Goal: Task Accomplishment & Management: Use online tool/utility

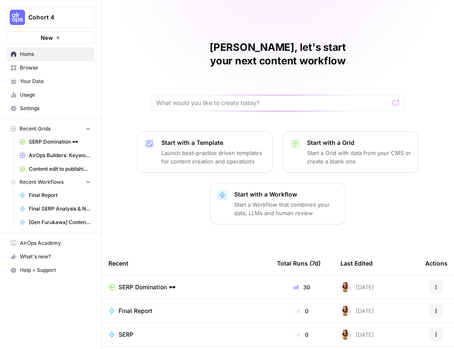
click at [126, 283] on span "SERP Domination 🕶️" at bounding box center [147, 287] width 57 height 8
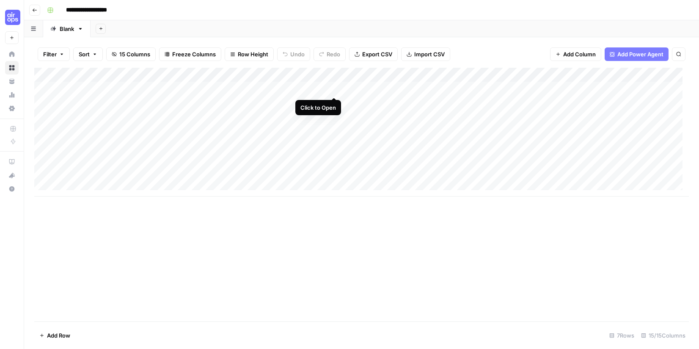
click at [335, 88] on div "Add Column" at bounding box center [361, 132] width 655 height 129
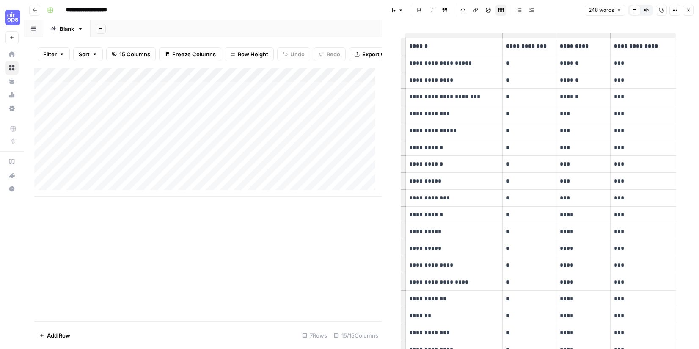
scroll to position [573, 0]
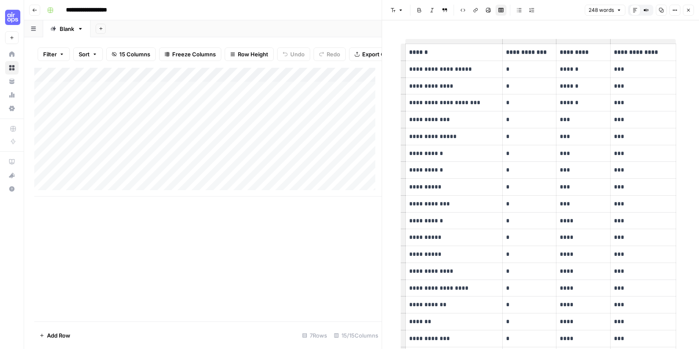
click at [453, 11] on icon "button" at bounding box center [688, 10] width 5 height 5
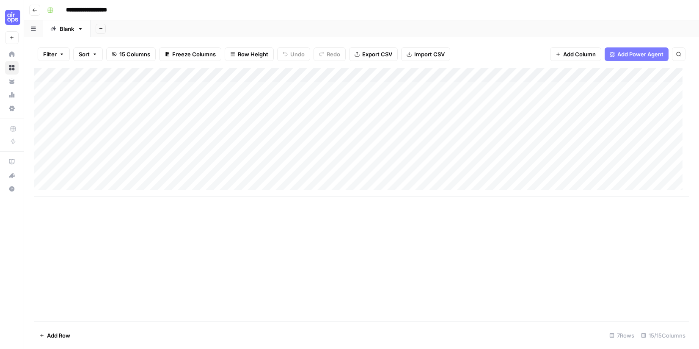
scroll to position [0, 0]
click at [434, 88] on div "Add Column" at bounding box center [361, 132] width 655 height 129
click at [453, 90] on div "Add Column" at bounding box center [361, 132] width 655 height 129
click at [453, 117] on div "Add Column" at bounding box center [361, 132] width 655 height 129
click at [453, 54] on div "Filter Sort 15 Columns Freeze Columns Row Height Undo Redo Export CSV Import CS…" at bounding box center [361, 54] width 655 height 27
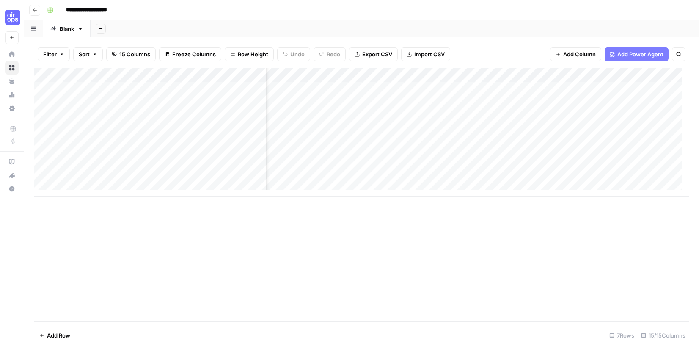
scroll to position [0, 96]
click at [437, 86] on div "Add Column" at bounding box center [361, 132] width 655 height 129
click at [453, 86] on div "Add Column" at bounding box center [361, 132] width 655 height 129
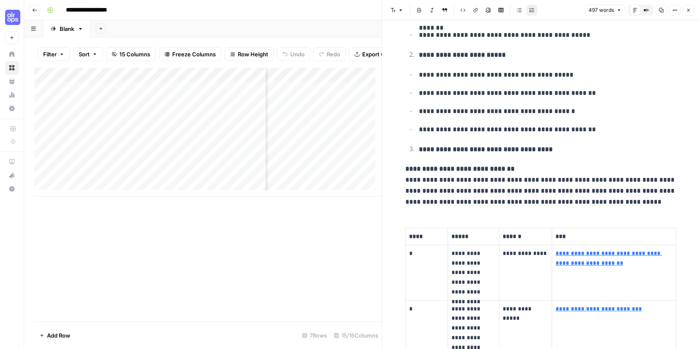
scroll to position [80, 0]
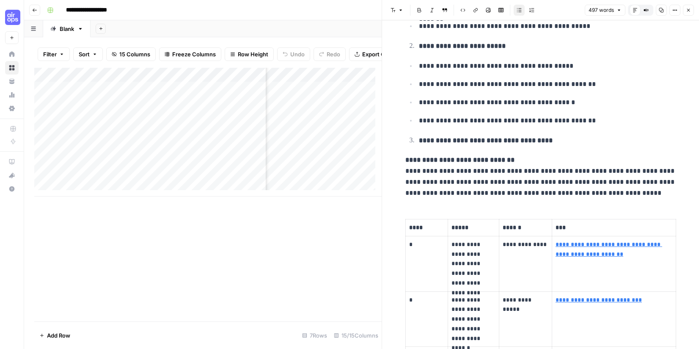
click at [453, 66] on p "**********" at bounding box center [547, 66] width 257 height 11
click at [453, 155] on p "**********" at bounding box center [541, 177] width 271 height 44
click at [453, 85] on p "**********" at bounding box center [547, 84] width 257 height 11
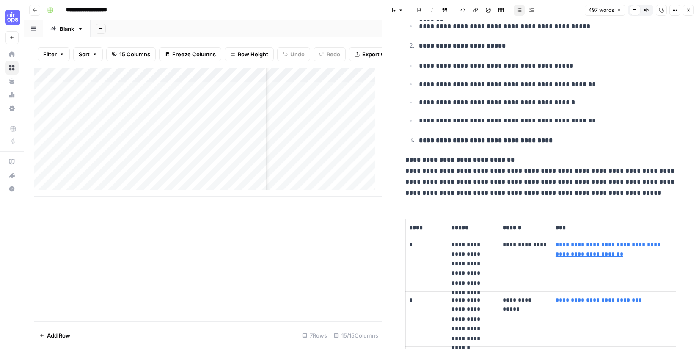
click at [453, 102] on p "**********" at bounding box center [547, 102] width 257 height 11
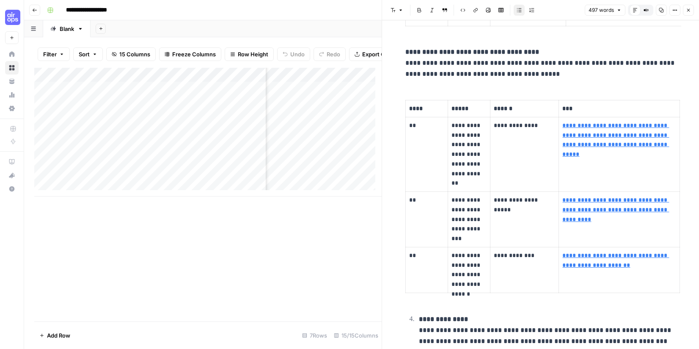
scroll to position [1630, 0]
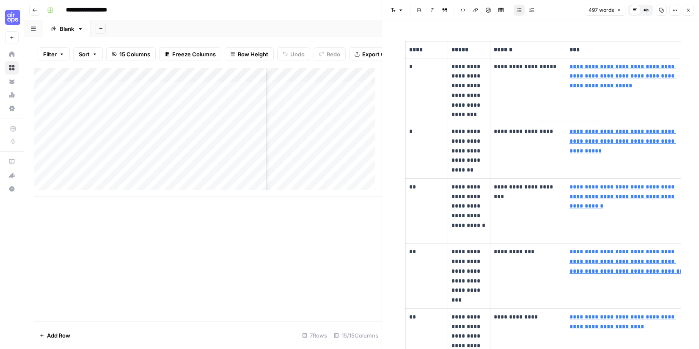
type input "[URL][DOMAIN_NAME]"
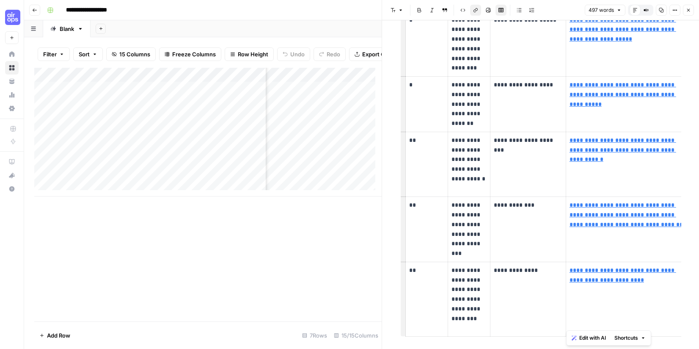
scroll to position [1106, 0]
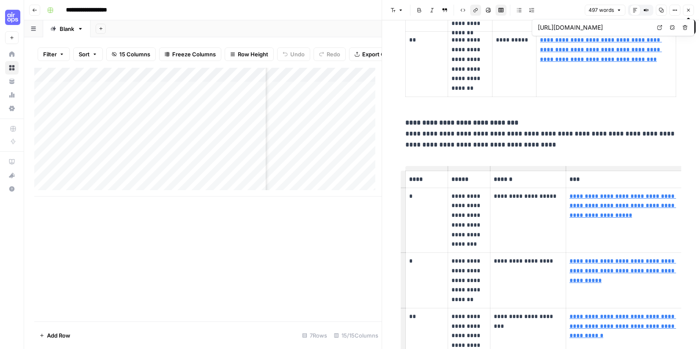
click at [453, 7] on button "Close" at bounding box center [688, 10] width 11 height 11
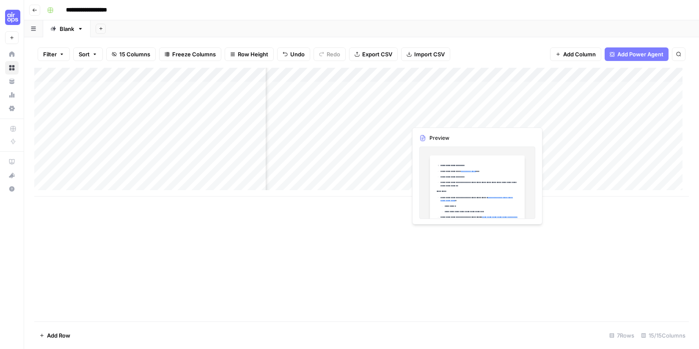
click at [438, 116] on div "Add Column" at bounding box center [361, 132] width 655 height 129
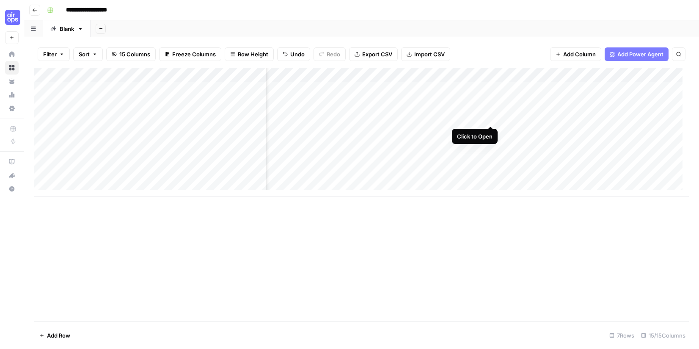
click at [453, 116] on div "Add Column" at bounding box center [361, 132] width 655 height 129
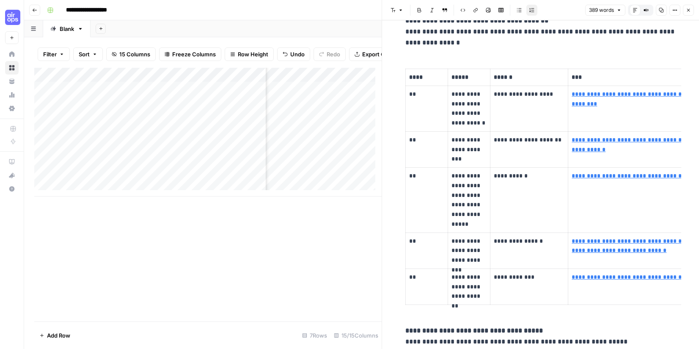
scroll to position [1341, 0]
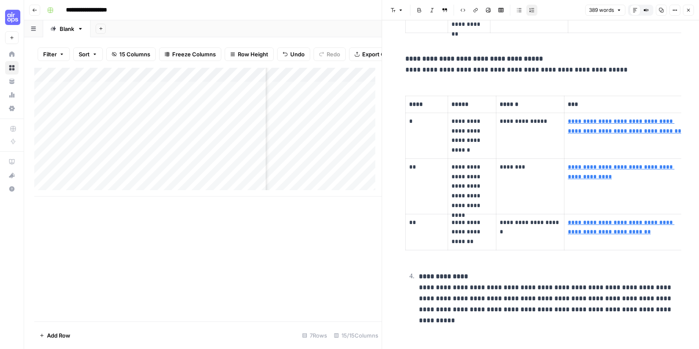
click at [453, 290] on p "**********" at bounding box center [547, 293] width 257 height 44
click at [453, 299] on p "**********" at bounding box center [547, 293] width 257 height 44
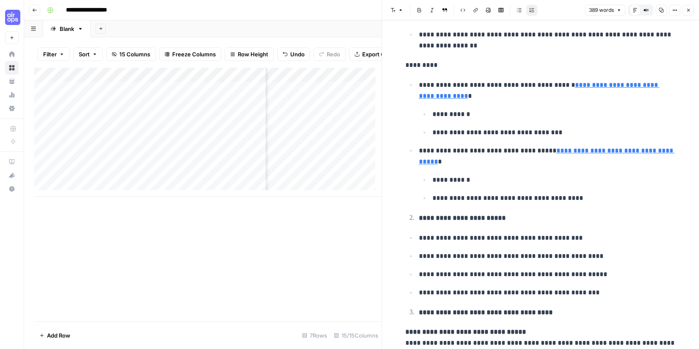
scroll to position [0, 0]
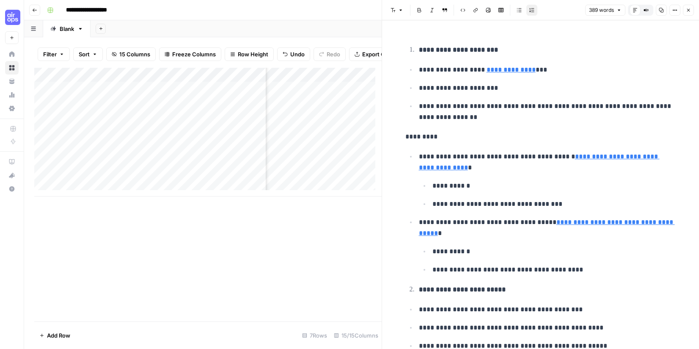
click at [453, 8] on icon "button" at bounding box center [688, 10] width 5 height 5
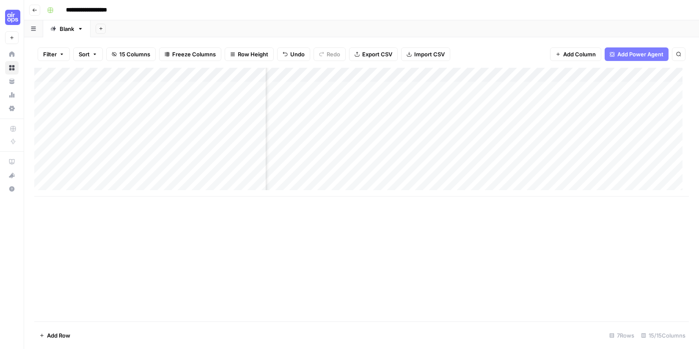
scroll to position [0, 235]
click at [453, 89] on div "Add Column" at bounding box center [361, 132] width 655 height 129
click at [453, 87] on div "Add Column" at bounding box center [361, 132] width 655 height 129
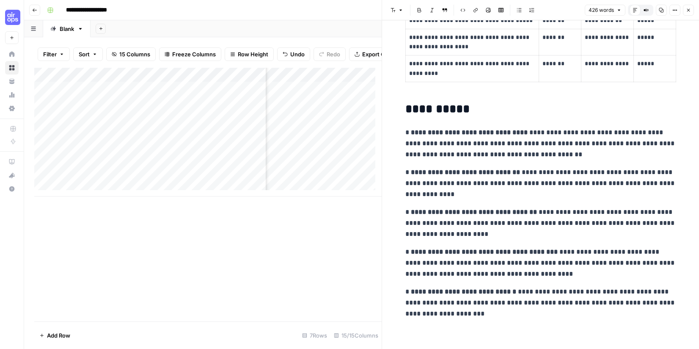
scroll to position [448, 0]
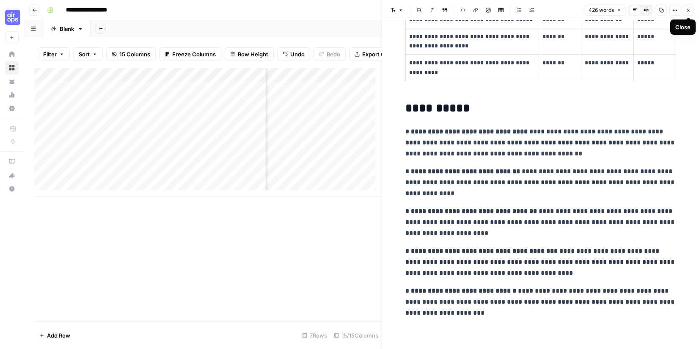
click at [453, 10] on icon "button" at bounding box center [688, 10] width 5 height 5
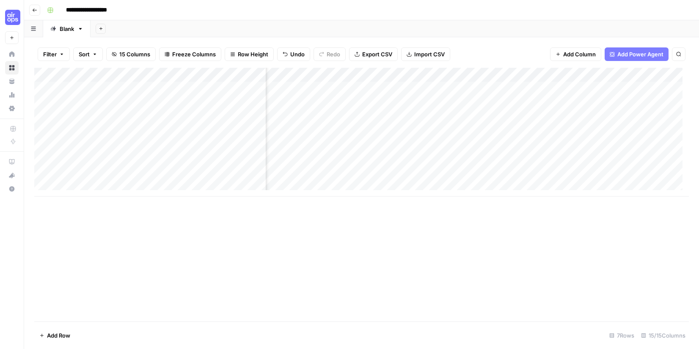
scroll to position [0, 422]
click at [453, 88] on div "Add Column" at bounding box center [361, 132] width 655 height 129
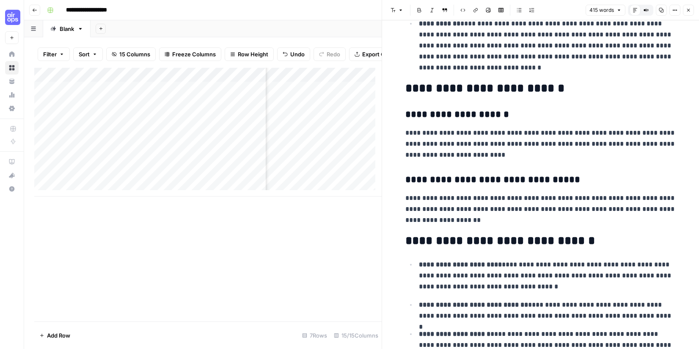
scroll to position [273, 0]
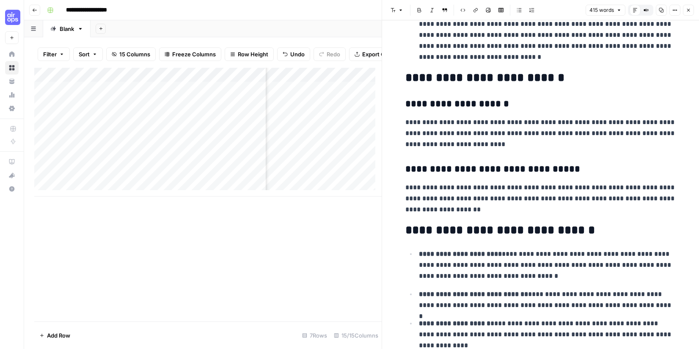
click at [453, 205] on p "**********" at bounding box center [541, 198] width 271 height 33
click at [453, 164] on h3 "**********" at bounding box center [541, 169] width 271 height 12
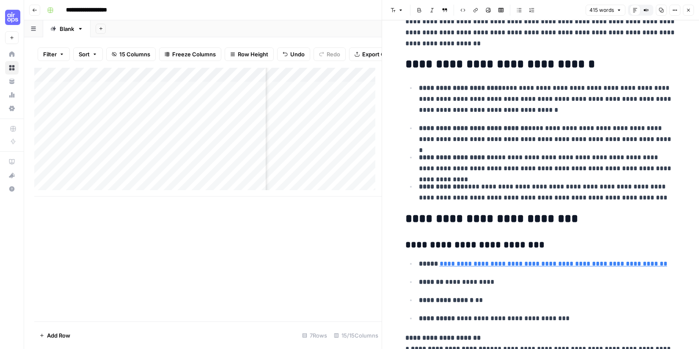
scroll to position [439, 0]
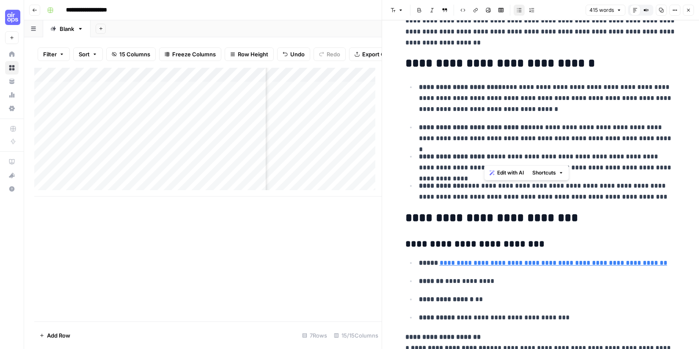
drag, startPoint x: 485, startPoint y: 155, endPoint x: 647, endPoint y: 150, distance: 162.7
click at [453, 151] on p "**********" at bounding box center [547, 162] width 257 height 22
click at [453, 165] on p "**********" at bounding box center [547, 162] width 257 height 22
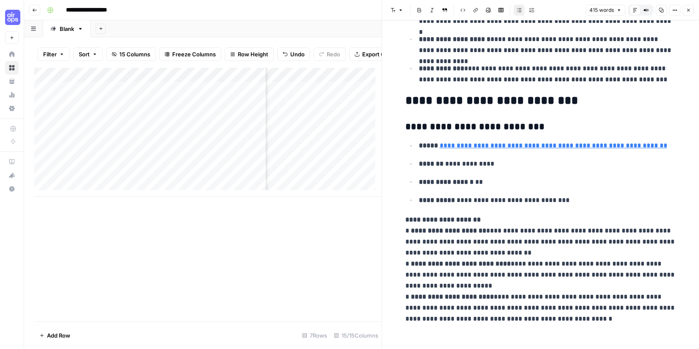
scroll to position [563, 0]
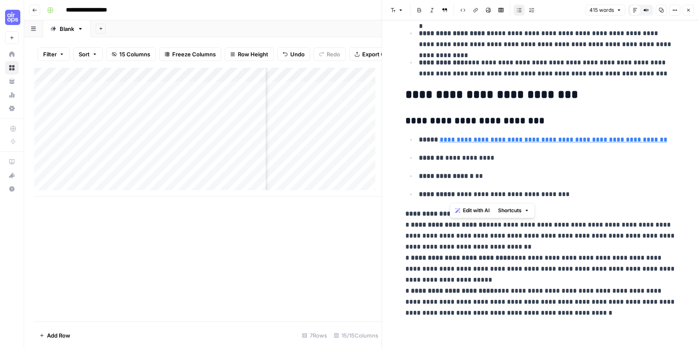
drag, startPoint x: 450, startPoint y: 193, endPoint x: 613, endPoint y: 195, distance: 162.6
click at [453, 195] on p "**********" at bounding box center [547, 194] width 257 height 11
click at [453, 180] on p "**********" at bounding box center [547, 176] width 257 height 11
click at [453, 127] on input "[URL][DOMAIN_NAME]" at bounding box center [490, 127] width 113 height 8
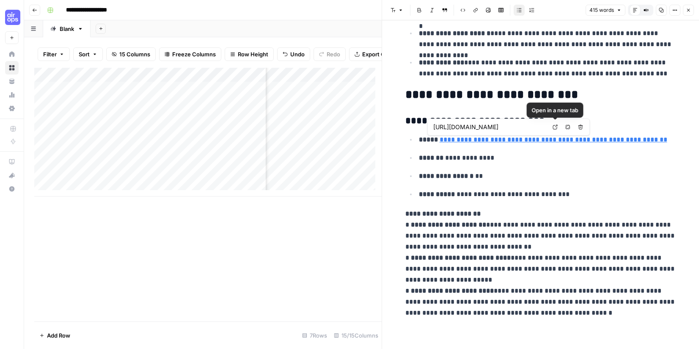
click at [453, 127] on body "**********" at bounding box center [349, 174] width 699 height 349
click at [453, 126] on icon at bounding box center [555, 126] width 5 height 5
click at [453, 216] on p "**********" at bounding box center [541, 263] width 271 height 110
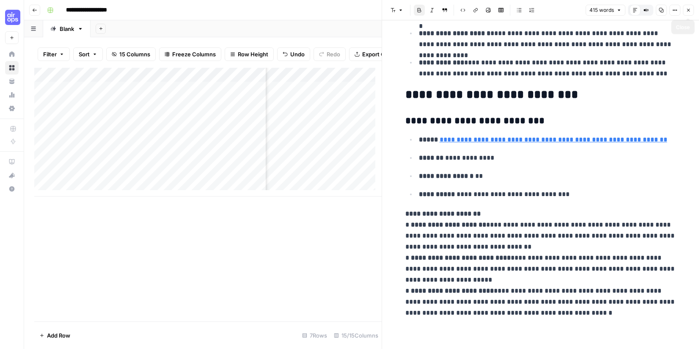
click at [453, 8] on icon "button" at bounding box center [688, 10] width 5 height 5
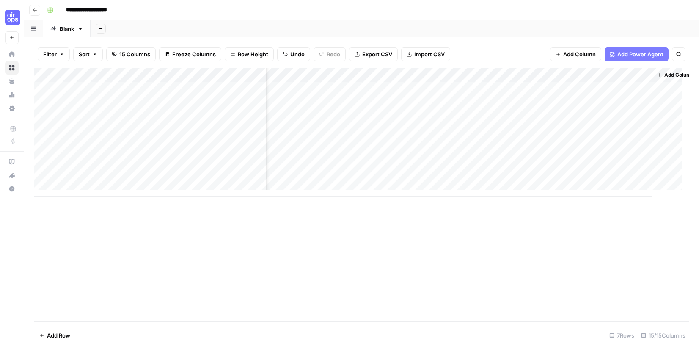
scroll to position [0, 567]
click at [453, 88] on div "Add Column" at bounding box center [361, 132] width 655 height 129
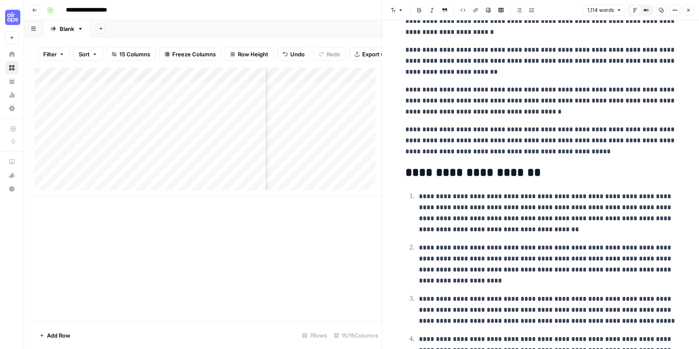
scroll to position [223, 0]
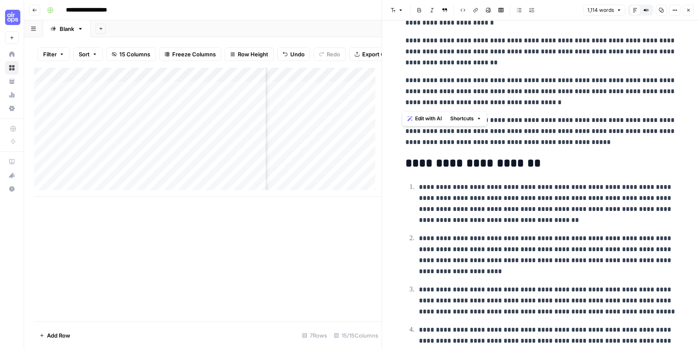
drag, startPoint x: 518, startPoint y: 103, endPoint x: 370, endPoint y: 73, distance: 150.7
click at [370, 73] on body "**********" at bounding box center [349, 174] width 699 height 349
click at [453, 106] on p "**********" at bounding box center [541, 91] width 271 height 33
drag, startPoint x: 523, startPoint y: 100, endPoint x: 376, endPoint y: 72, distance: 150.5
click at [376, 72] on body "**********" at bounding box center [349, 174] width 699 height 349
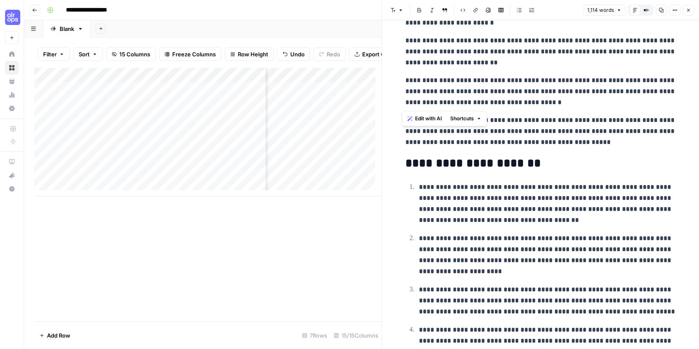
click at [453, 85] on p "**********" at bounding box center [541, 91] width 271 height 33
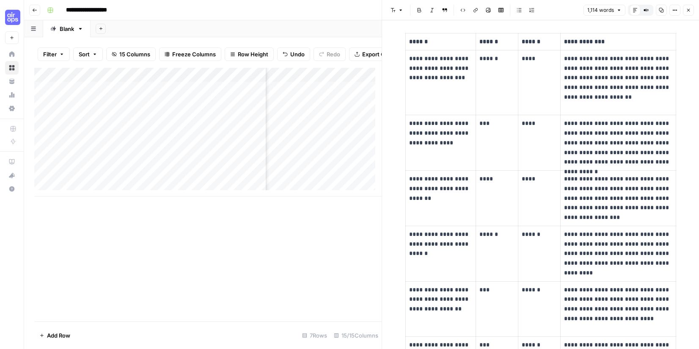
scroll to position [801, 0]
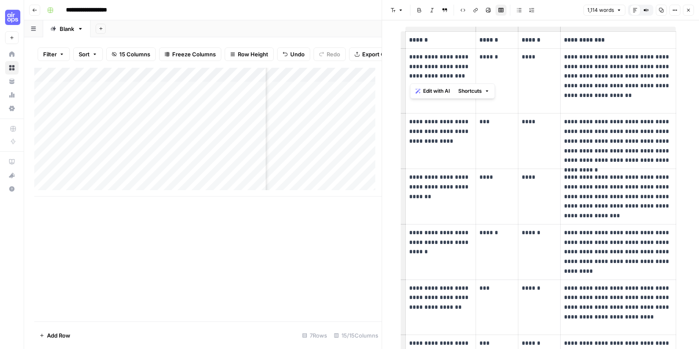
drag, startPoint x: 461, startPoint y: 77, endPoint x: 421, endPoint y: 62, distance: 42.1
click at [409, 54] on p "**********" at bounding box center [441, 66] width 64 height 29
click at [421, 62] on p "**********" at bounding box center [441, 66] width 64 height 29
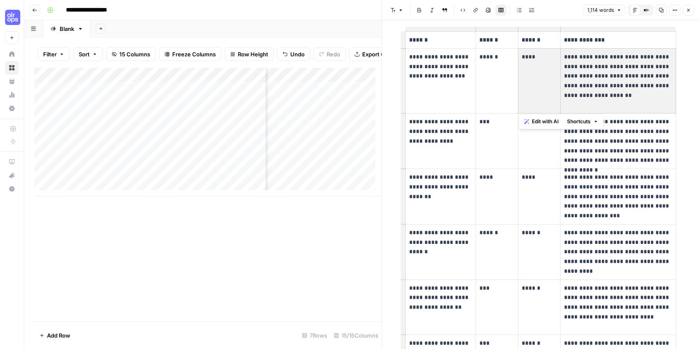
drag, startPoint x: 589, startPoint y: 106, endPoint x: 556, endPoint y: 62, distance: 54.8
click at [453, 62] on tr "**********" at bounding box center [541, 80] width 271 height 65
click at [453, 65] on p "**********" at bounding box center [618, 81] width 108 height 58
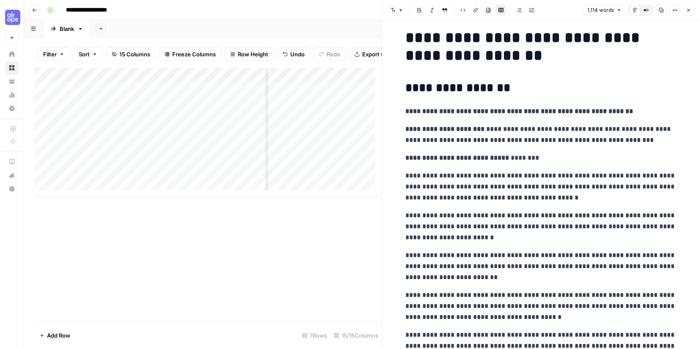
scroll to position [0, 0]
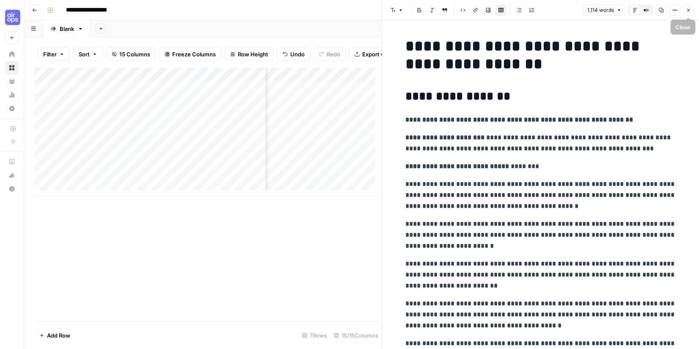
click at [453, 8] on icon "button" at bounding box center [688, 10] width 5 height 5
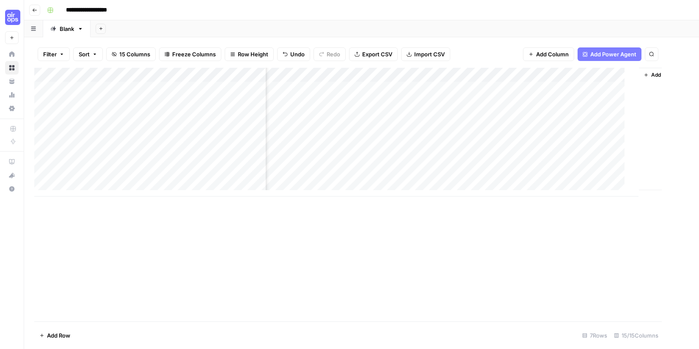
scroll to position [0, 560]
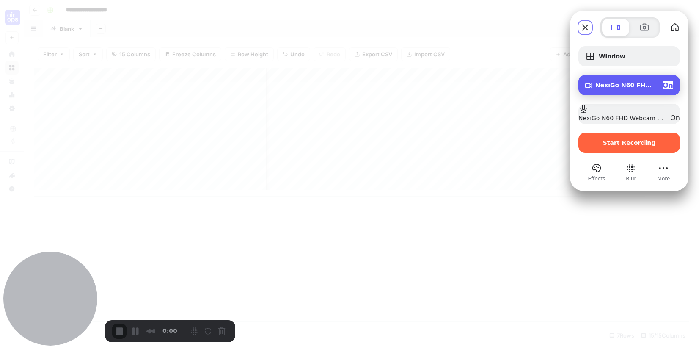
click at [453, 85] on span "NexiGo N60 FHD Webcam (3443:60bb)" at bounding box center [626, 85] width 61 height 7
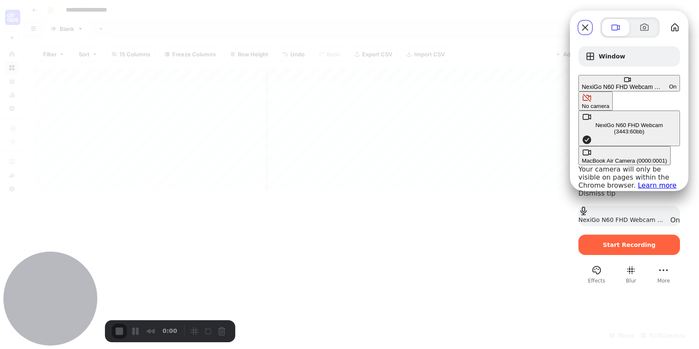
click at [453, 103] on div "No camera" at bounding box center [596, 106] width 28 height 6
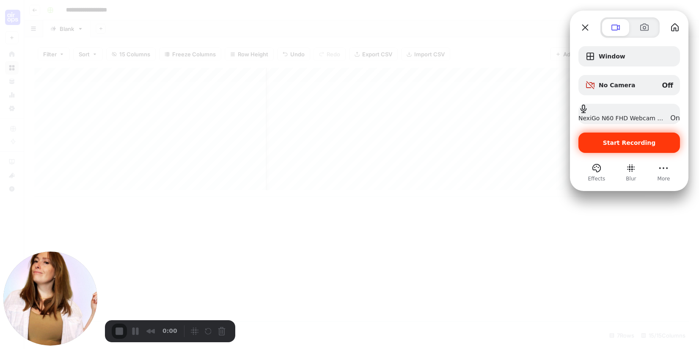
click at [453, 145] on span "Start Recording" at bounding box center [629, 142] width 53 height 7
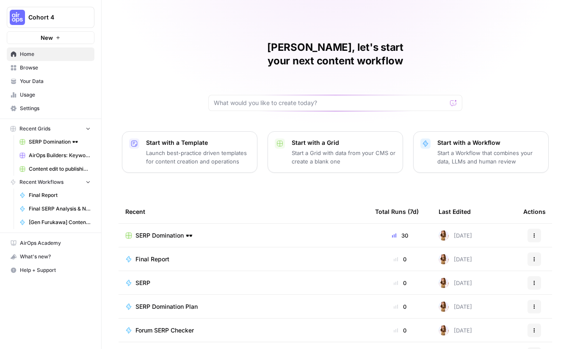
click at [261, 231] on div "SERP Domination 🕶️" at bounding box center [243, 235] width 236 height 8
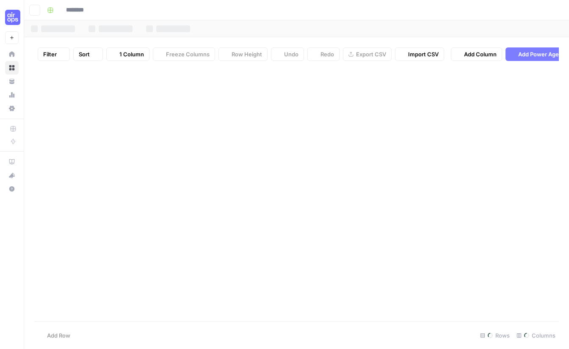
type input "**********"
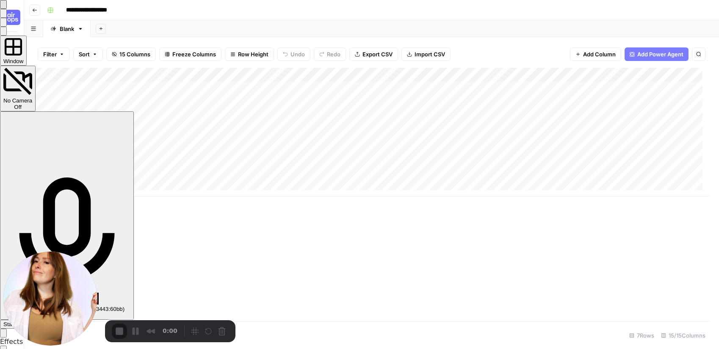
click at [7, 329] on button "Effects" at bounding box center [3, 333] width 7 height 9
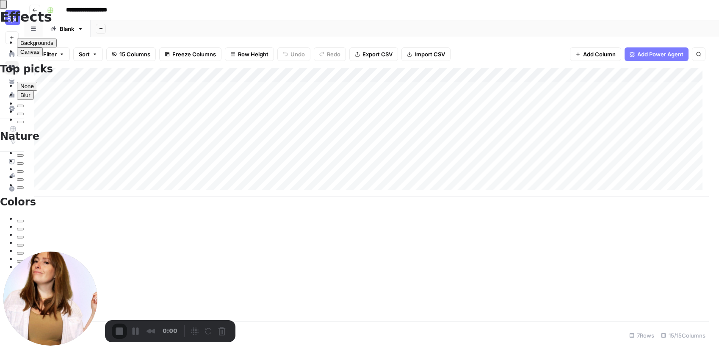
click at [7, 9] on button "back" at bounding box center [3, 4] width 7 height 9
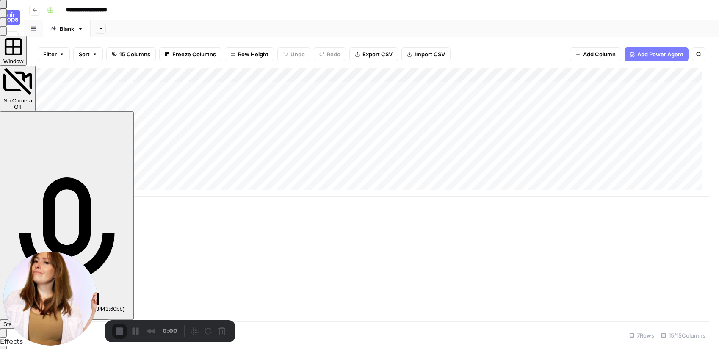
click at [43, 321] on span "Start Recording" at bounding box center [22, 324] width 39 height 6
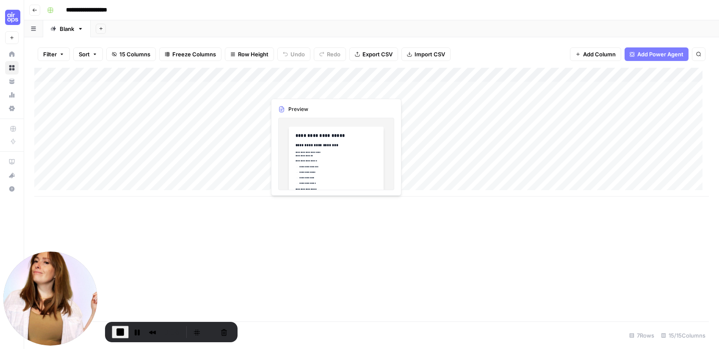
click at [294, 88] on div "Add Column" at bounding box center [371, 132] width 674 height 129
click at [332, 86] on div "Add Column" at bounding box center [371, 132] width 674 height 129
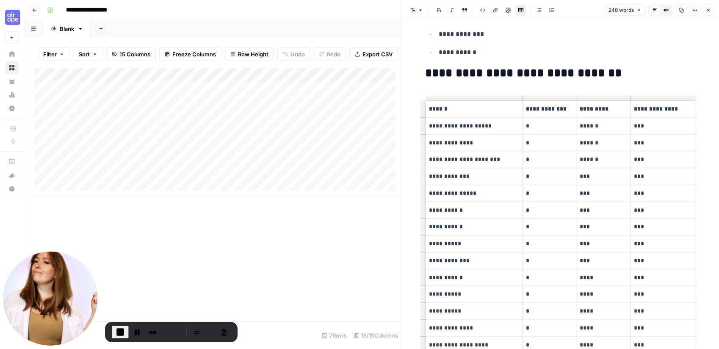
scroll to position [517, 0]
click at [569, 11] on icon "button" at bounding box center [708, 10] width 3 height 3
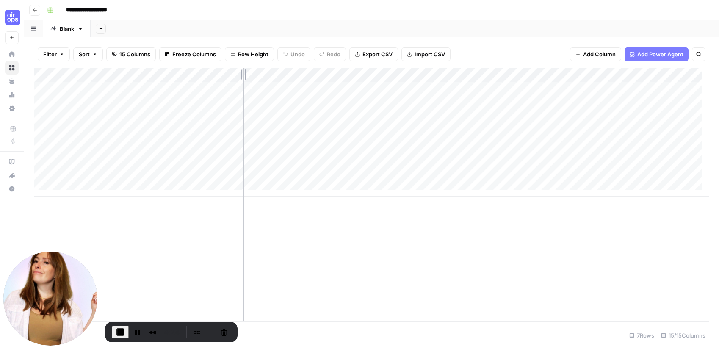
drag, startPoint x: 265, startPoint y: 72, endPoint x: 243, endPoint y: 72, distance: 22.9
click at [243, 72] on div "Add Column" at bounding box center [371, 132] width 674 height 129
click at [553, 88] on div "Add Column" at bounding box center [371, 132] width 674 height 129
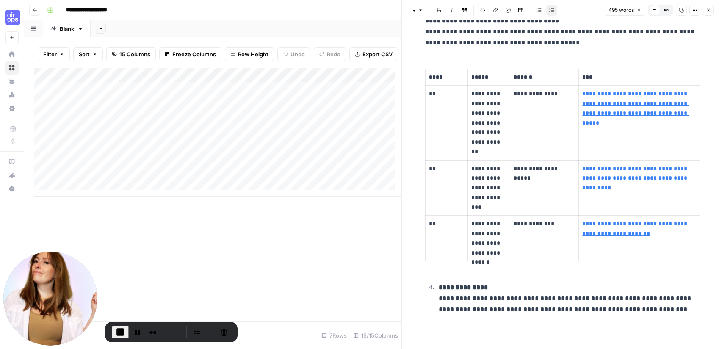
scroll to position [1611, 0]
click at [569, 10] on icon "button" at bounding box center [708, 10] width 5 height 5
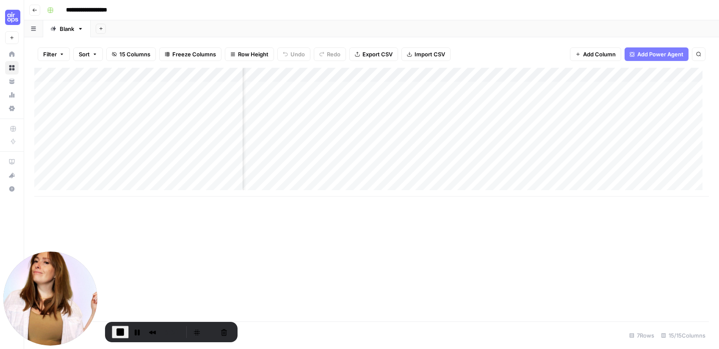
scroll to position [0, 267]
drag, startPoint x: 458, startPoint y: 75, endPoint x: 471, endPoint y: 73, distance: 13.2
click at [471, 73] on div "Add Column" at bounding box center [371, 132] width 674 height 129
drag, startPoint x: 471, startPoint y: 73, endPoint x: 481, endPoint y: 72, distance: 10.2
click at [481, 72] on div "Add Column" at bounding box center [371, 132] width 674 height 129
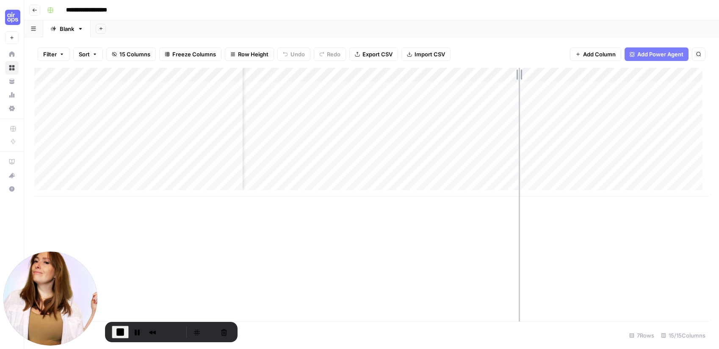
drag, startPoint x: 481, startPoint y: 75, endPoint x: 519, endPoint y: 75, distance: 37.7
click at [519, 75] on div "Add Column" at bounding box center [371, 132] width 674 height 129
drag, startPoint x: 518, startPoint y: 75, endPoint x: 495, endPoint y: 76, distance: 22.9
click at [495, 76] on div "Add Column" at bounding box center [371, 132] width 674 height 129
drag, startPoint x: 494, startPoint y: 74, endPoint x: 461, endPoint y: 75, distance: 33.5
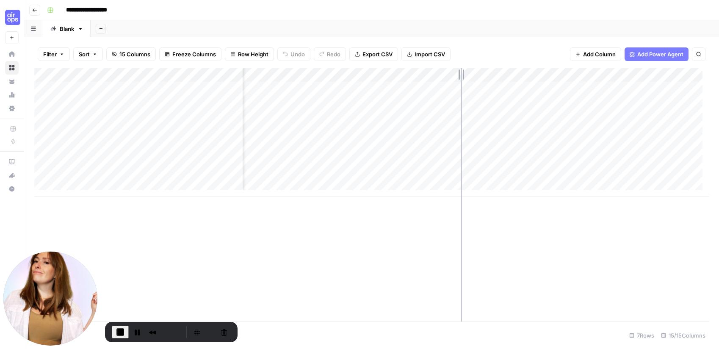
click at [461, 75] on div "Add Column" at bounding box center [371, 132] width 674 height 129
click at [529, 91] on div "Add Column" at bounding box center [371, 132] width 674 height 129
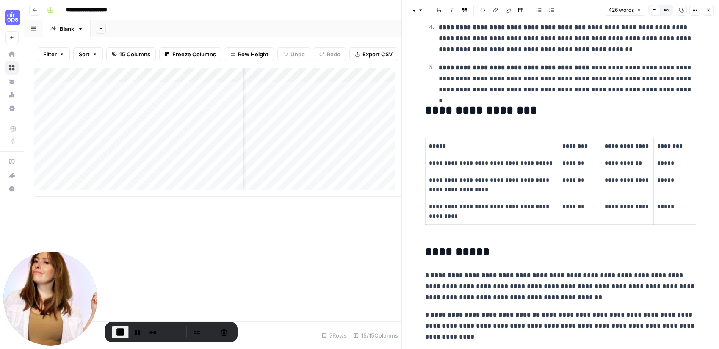
scroll to position [446, 0]
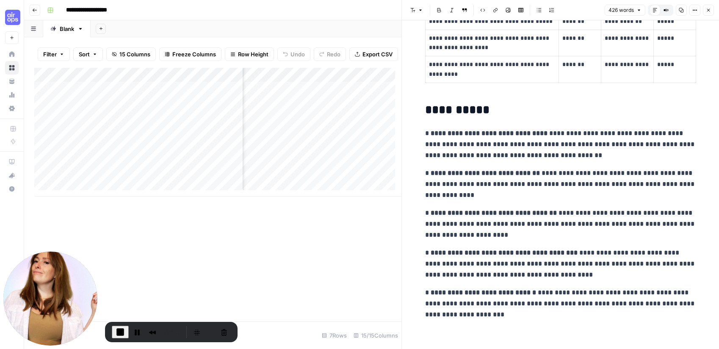
click at [569, 11] on icon "button" at bounding box center [708, 10] width 5 height 5
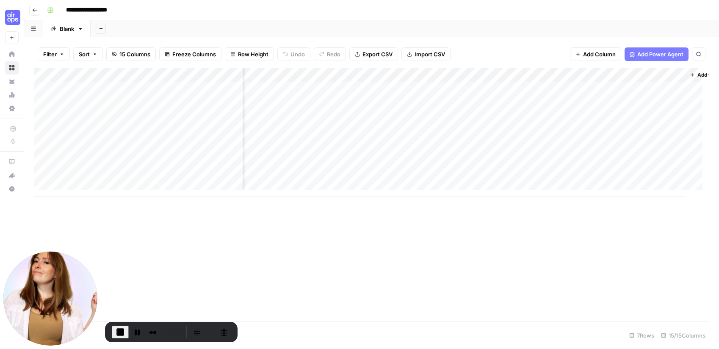
scroll to position [0, 513]
click at [514, 87] on div "Add Column" at bounding box center [371, 132] width 674 height 129
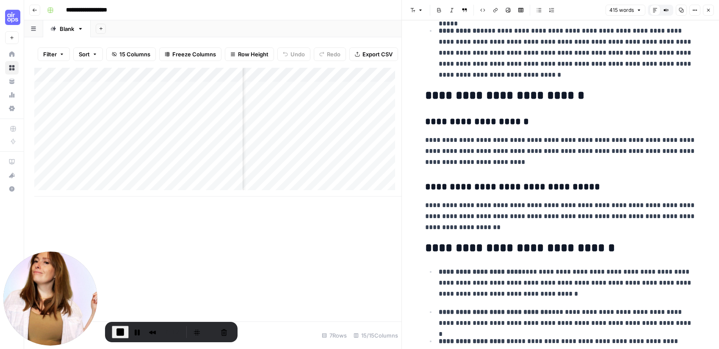
scroll to position [255, 0]
click at [485, 208] on p "**********" at bounding box center [560, 215] width 271 height 33
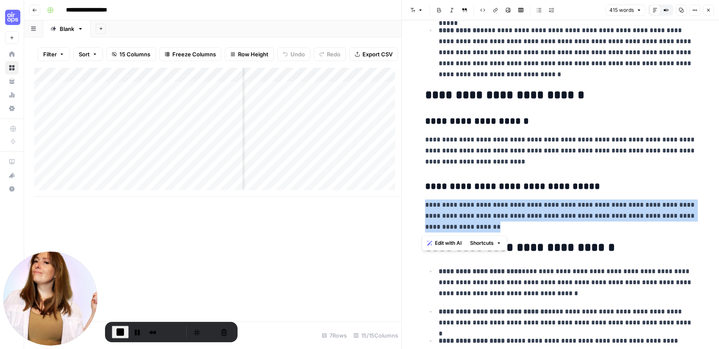
click at [485, 208] on p "**********" at bounding box center [560, 215] width 271 height 33
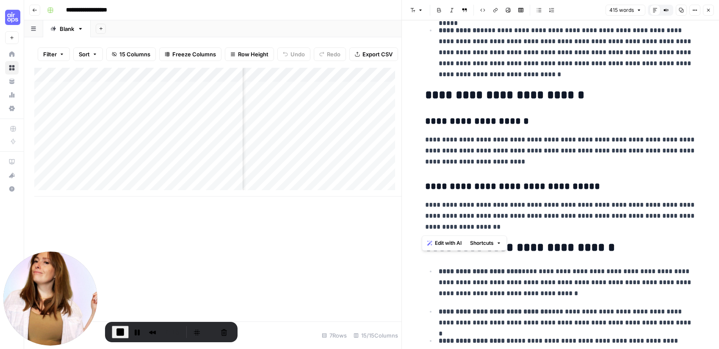
click at [493, 187] on h3 "**********" at bounding box center [560, 187] width 271 height 12
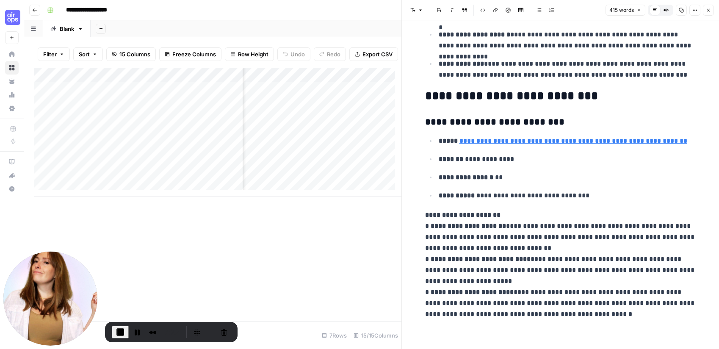
scroll to position [563, 0]
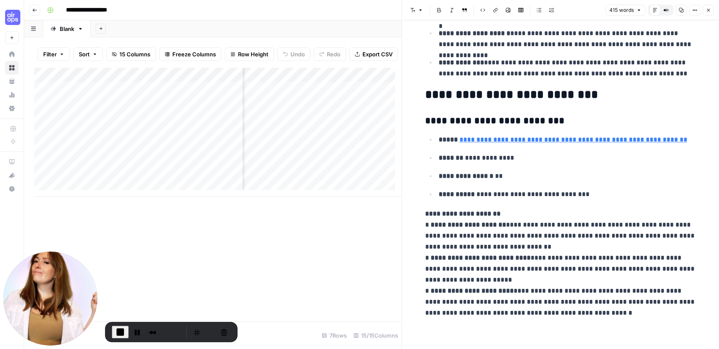
click at [569, 13] on button "Close" at bounding box center [708, 10] width 11 height 11
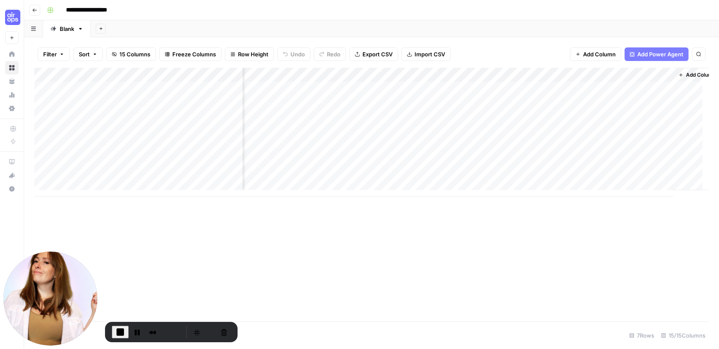
click at [398, 162] on div "Add Column" at bounding box center [371, 132] width 674 height 129
click at [482, 161] on div "Add Column" at bounding box center [371, 132] width 674 height 129
click at [93, 163] on div "Add Column" at bounding box center [371, 132] width 674 height 129
click at [515, 159] on div "Add Column" at bounding box center [371, 132] width 674 height 129
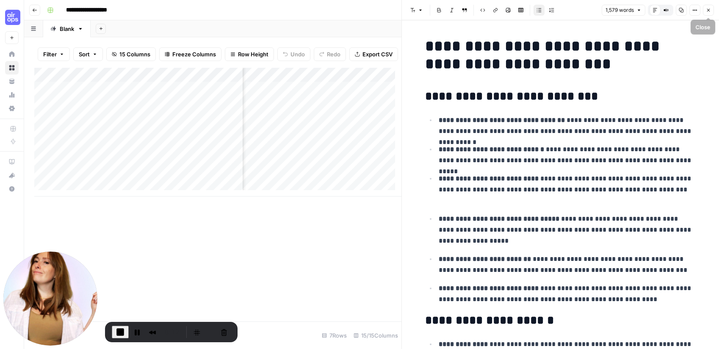
click at [569, 8] on icon "button" at bounding box center [708, 10] width 5 height 5
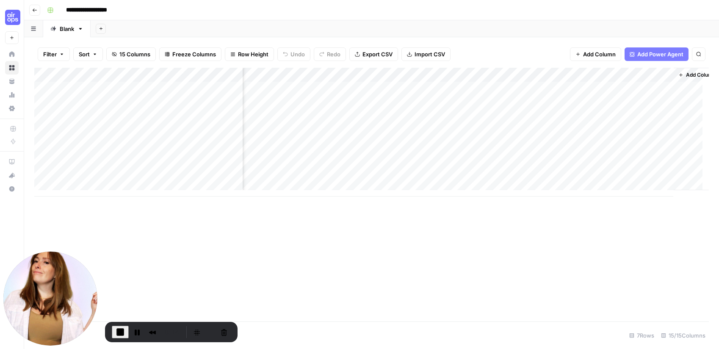
scroll to position [0, 531]
click at [569, 88] on div "Add Column" at bounding box center [371, 132] width 674 height 129
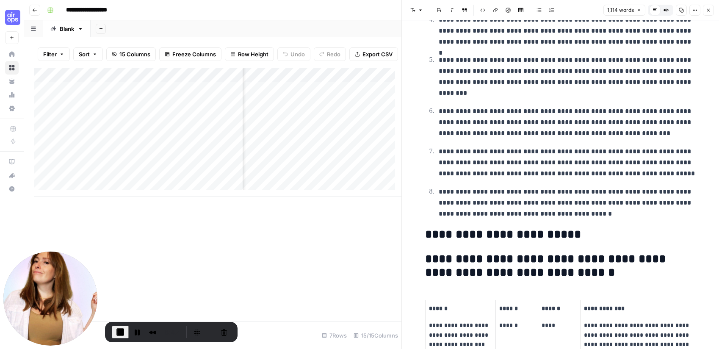
scroll to position [520, 0]
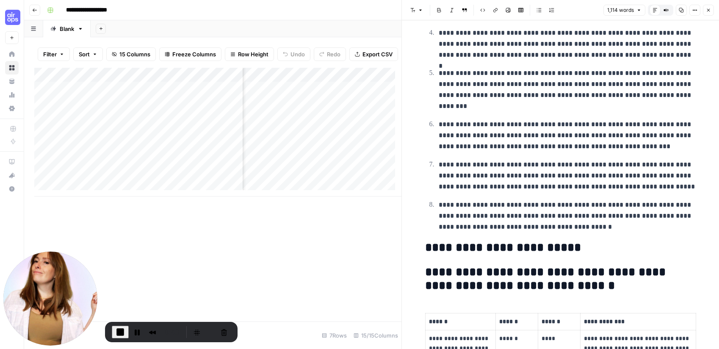
click at [567, 226] on p "**********" at bounding box center [567, 215] width 257 height 33
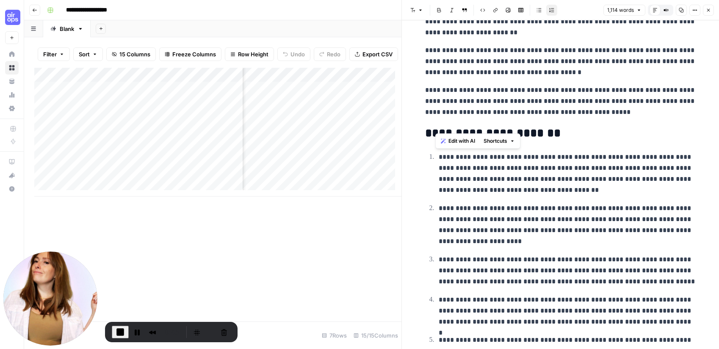
click at [425, 156] on ol "**********" at bounding box center [560, 325] width 271 height 348
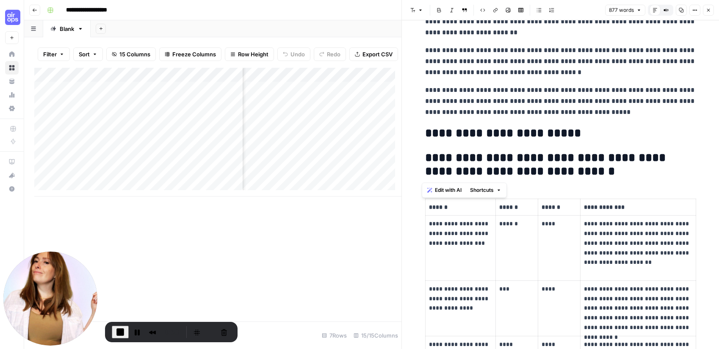
drag, startPoint x: 543, startPoint y: 172, endPoint x: 401, endPoint y: 156, distance: 142.7
click at [401, 156] on div "**********" at bounding box center [560, 174] width 318 height 349
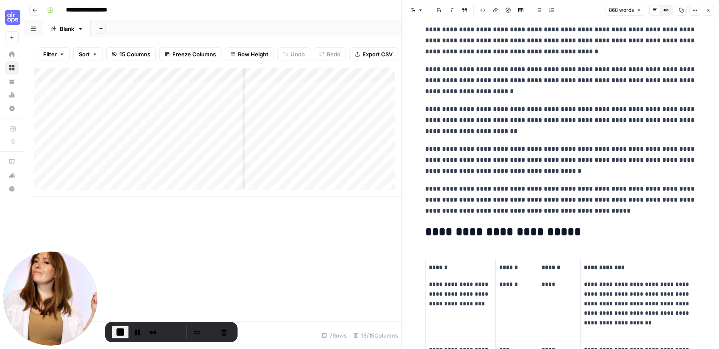
scroll to position [0, 0]
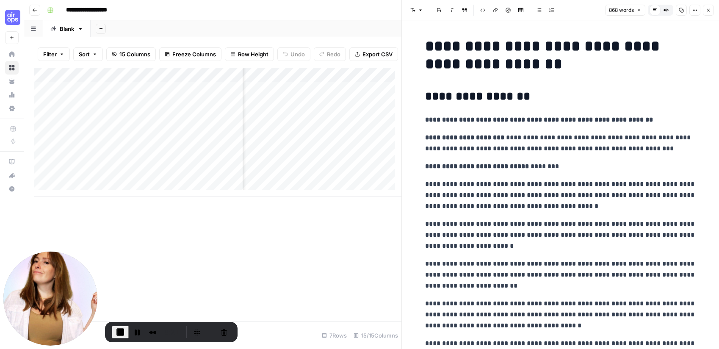
click at [569, 10] on button "Close" at bounding box center [708, 10] width 11 height 11
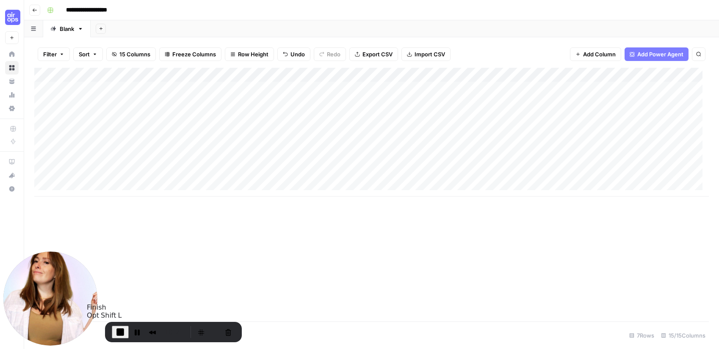
click at [121, 332] on span "End Recording" at bounding box center [120, 332] width 10 height 10
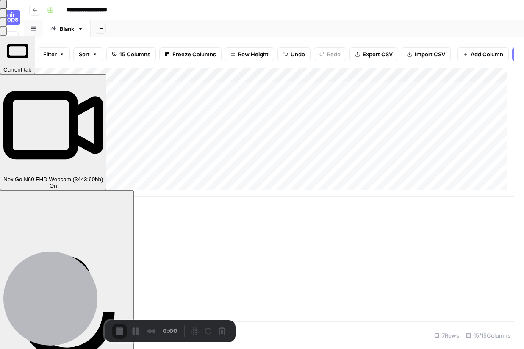
click at [32, 66] on span "Current tab" at bounding box center [17, 69] width 28 height 6
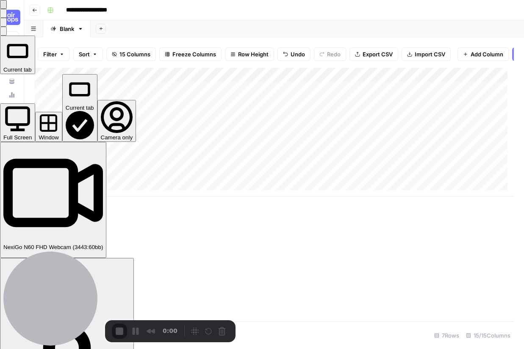
click at [62, 112] on button "Window" at bounding box center [48, 127] width 27 height 30
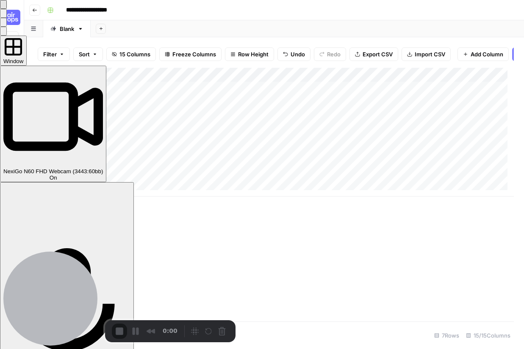
click at [23, 58] on span "Window" at bounding box center [13, 61] width 20 height 6
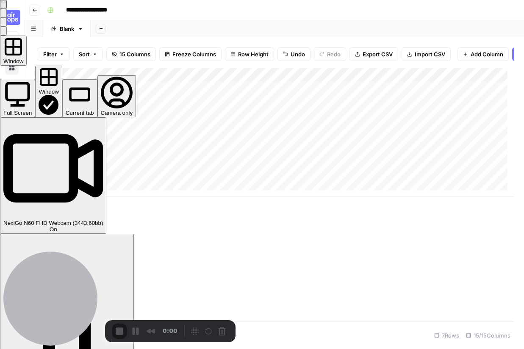
click at [32, 110] on div "Full Screen" at bounding box center [17, 113] width 28 height 6
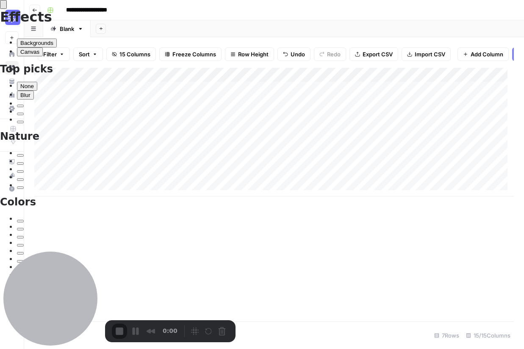
click at [30, 92] on span "Blur" at bounding box center [25, 95] width 10 height 6
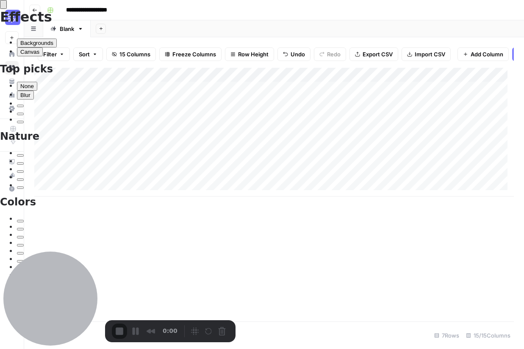
click at [34, 84] on span "None" at bounding box center [27, 86] width 14 height 6
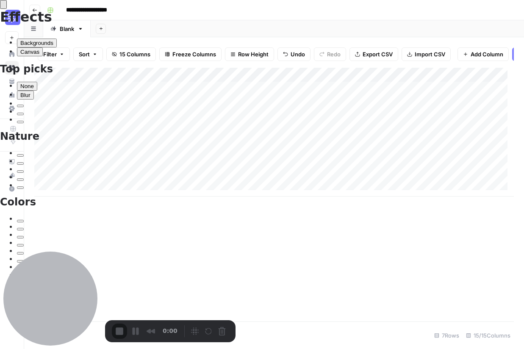
click at [20, 180] on div "City" at bounding box center [20, 180] width 0 height 0
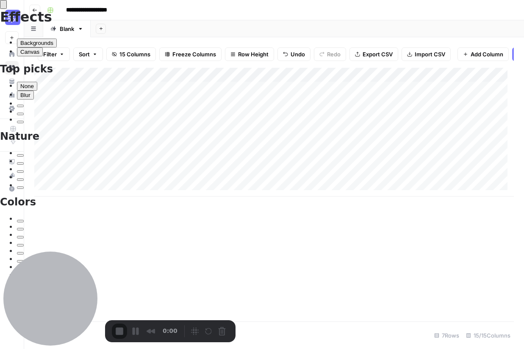
click at [20, 171] on div "Palm" at bounding box center [20, 171] width 0 height 0
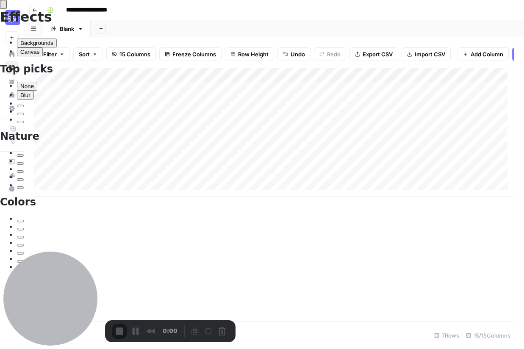
scroll to position [16, 0]
click at [43, 47] on button "Canvas" at bounding box center [30, 51] width 26 height 9
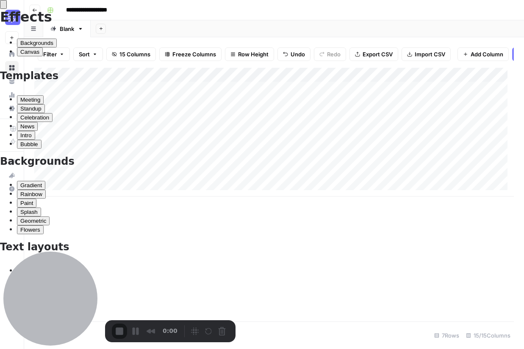
click at [57, 42] on button "Backgrounds" at bounding box center [37, 43] width 40 height 9
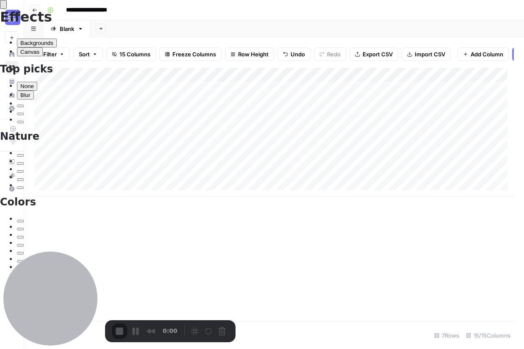
click at [34, 83] on span "None" at bounding box center [27, 86] width 14 height 6
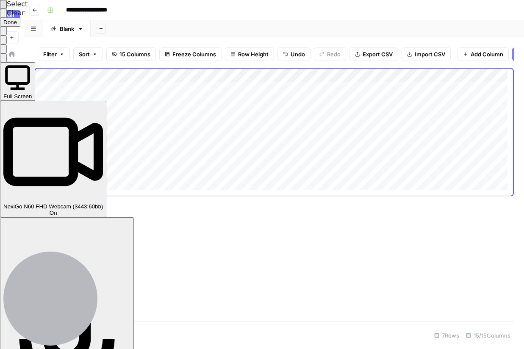
drag, startPoint x: 260, startPoint y: 113, endPoint x: 377, endPoint y: 188, distance: 139.8
click at [377, 188] on div at bounding box center [262, 174] width 524 height 349
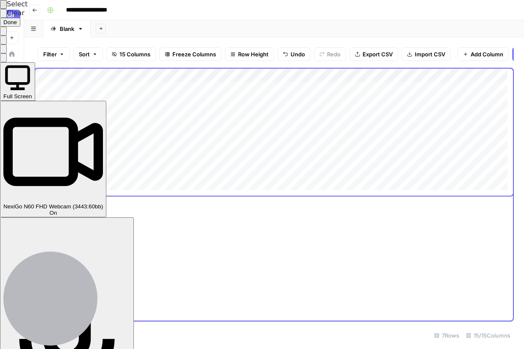
click at [7, 18] on button "Select to clear all blurs" at bounding box center [3, 13] width 7 height 9
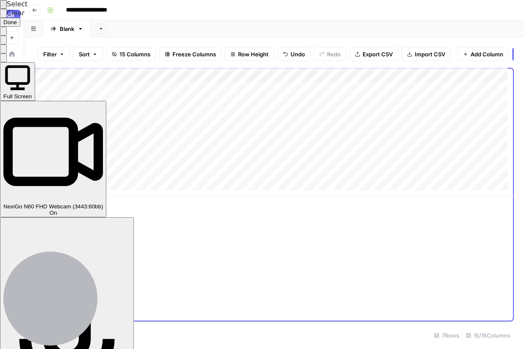
click at [20, 27] on button "Done" at bounding box center [10, 22] width 20 height 9
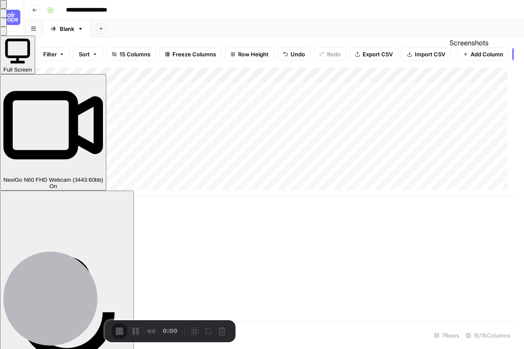
click at [3, 25] on span at bounding box center [3, 22] width 0 height 6
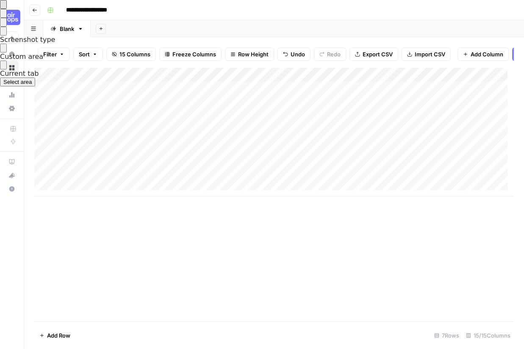
click at [3, 68] on span at bounding box center [3, 65] width 0 height 6
click at [7, 53] on button at bounding box center [3, 48] width 7 height 9
click at [7, 18] on button at bounding box center [3, 13] width 7 height 9
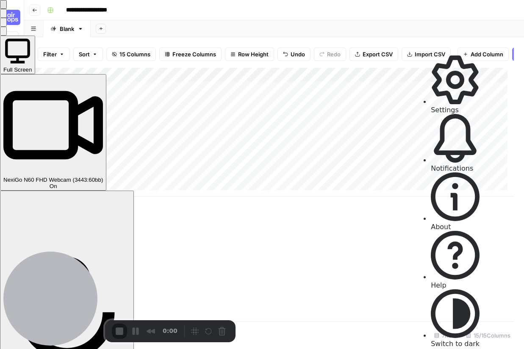
click at [470, 340] on span "Switch to dark" at bounding box center [455, 344] width 49 height 8
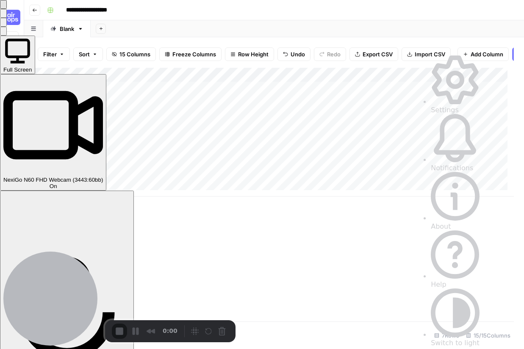
click at [447, 164] on span "Notifications" at bounding box center [452, 168] width 42 height 8
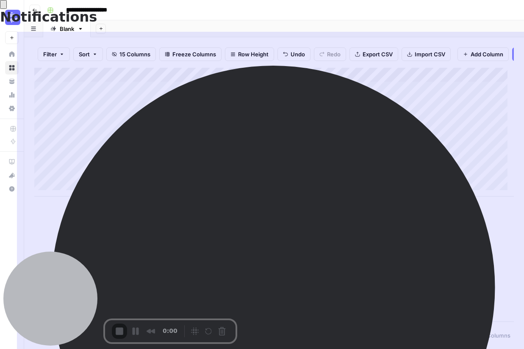
click at [7, 9] on button "back" at bounding box center [3, 4] width 7 height 9
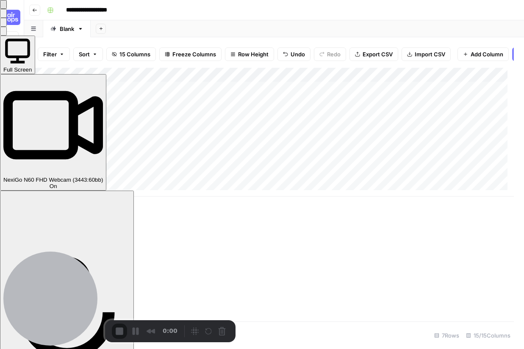
click at [7, 9] on button "Close" at bounding box center [3, 4] width 7 height 9
drag, startPoint x: 391, startPoint y: 243, endPoint x: 209, endPoint y: 53, distance: 263.5
click at [390, 0] on div at bounding box center [262, 0] width 524 height 0
